Goal: Navigation & Orientation: Find specific page/section

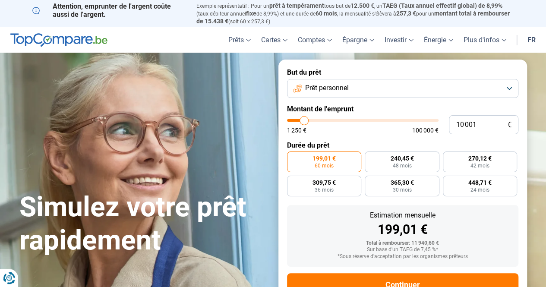
click at [533, 38] on link "fr" at bounding box center [532, 39] width 19 height 25
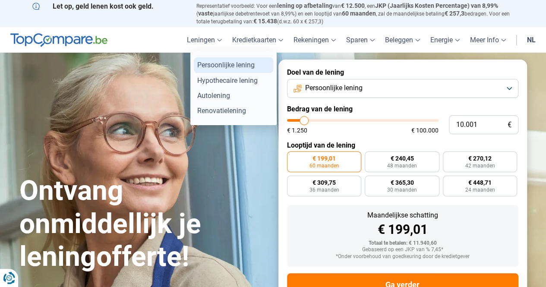
click at [213, 65] on link "Persoonlijke lening" at bounding box center [233, 64] width 79 height 15
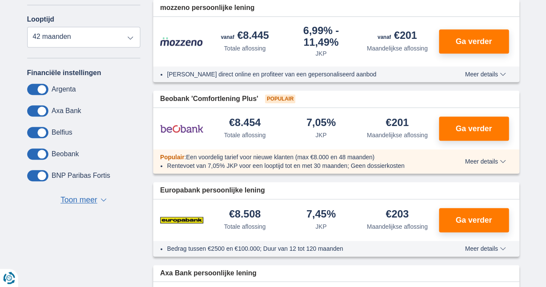
scroll to position [389, 0]
